Goal: Navigation & Orientation: Find specific page/section

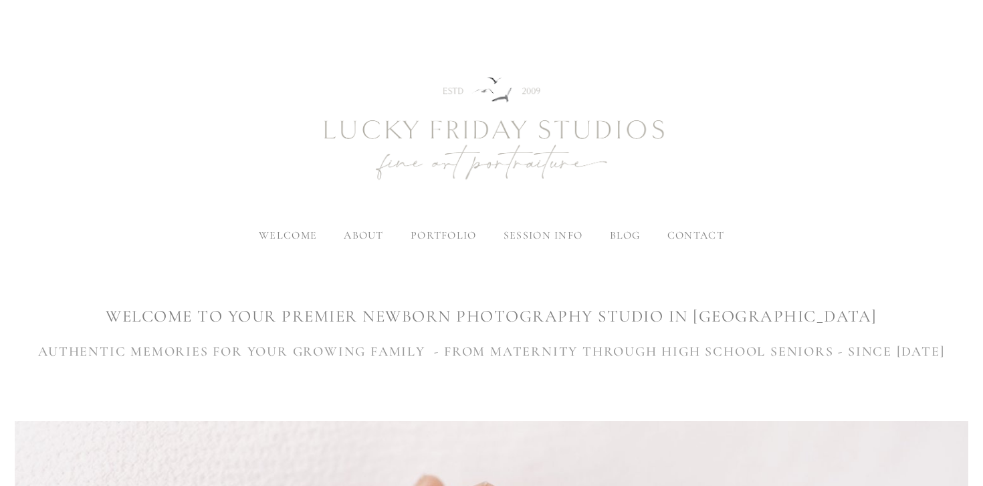
click at [420, 228] on img at bounding box center [492, 129] width 482 height 201
click at [453, 278] on span "newborn" at bounding box center [441, 282] width 60 height 13
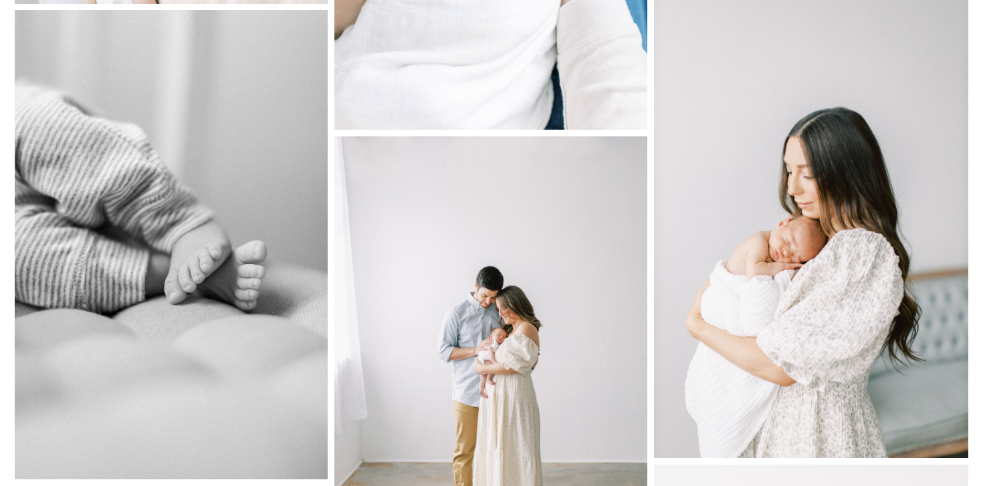
scroll to position [7599, 0]
